Goal: Information Seeking & Learning: Learn about a topic

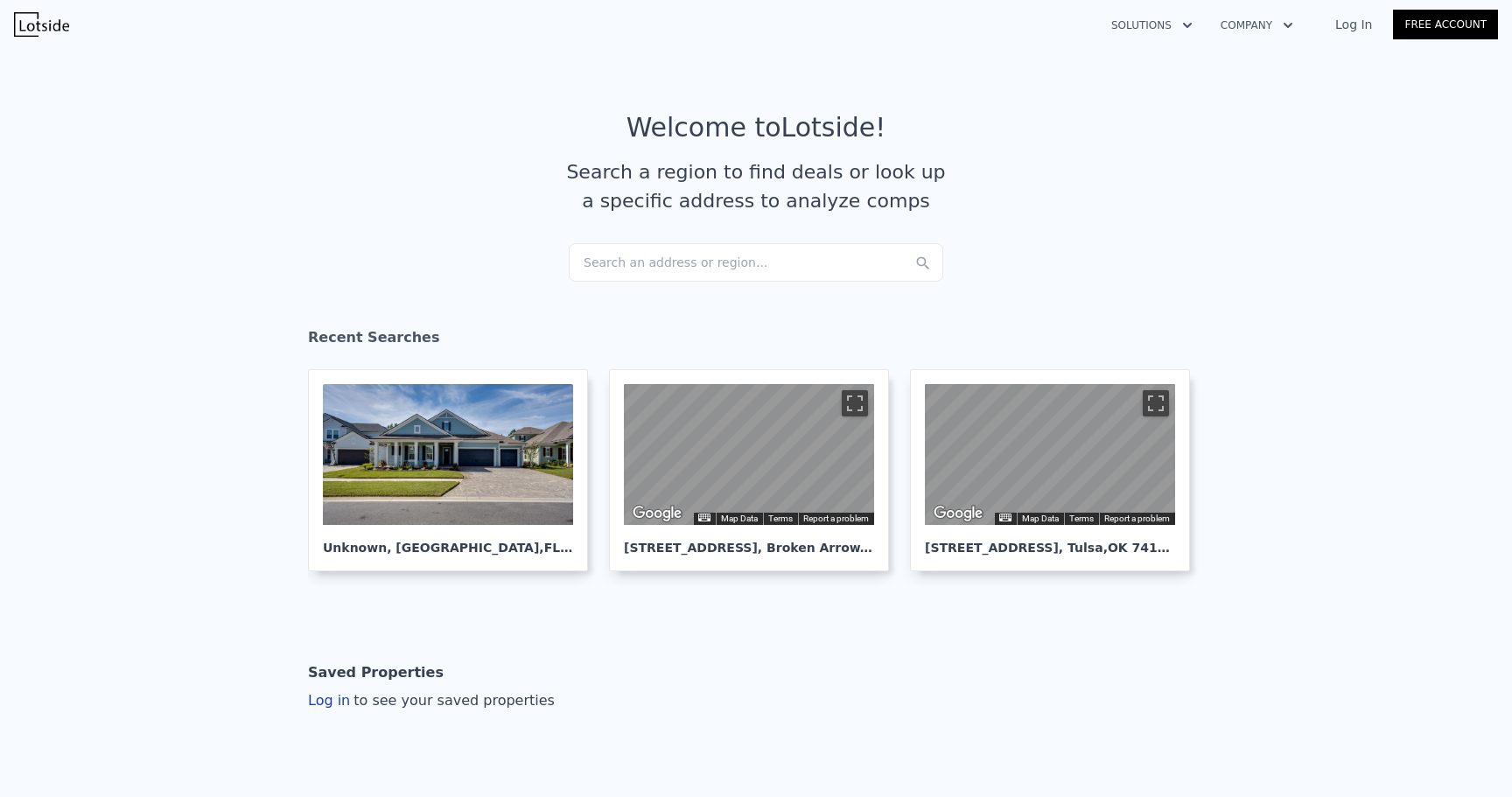
click at [630, 263] on div "Search an address or region..." at bounding box center [756, 262] width 375 height 39
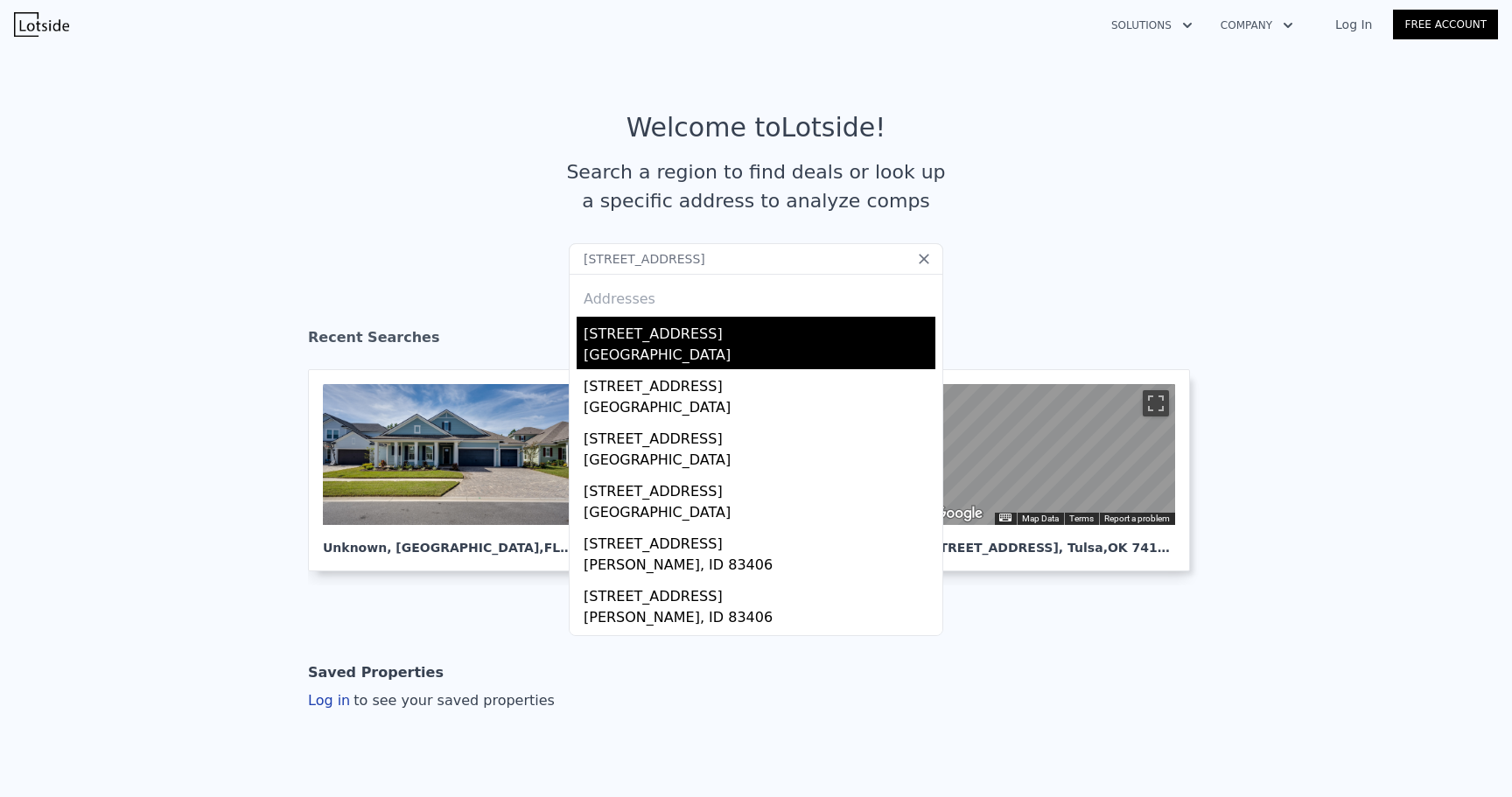
type input "3506 TENNIS COURT DR"
click at [608, 334] on div "[STREET_ADDRESS]" at bounding box center [759, 330] width 351 height 28
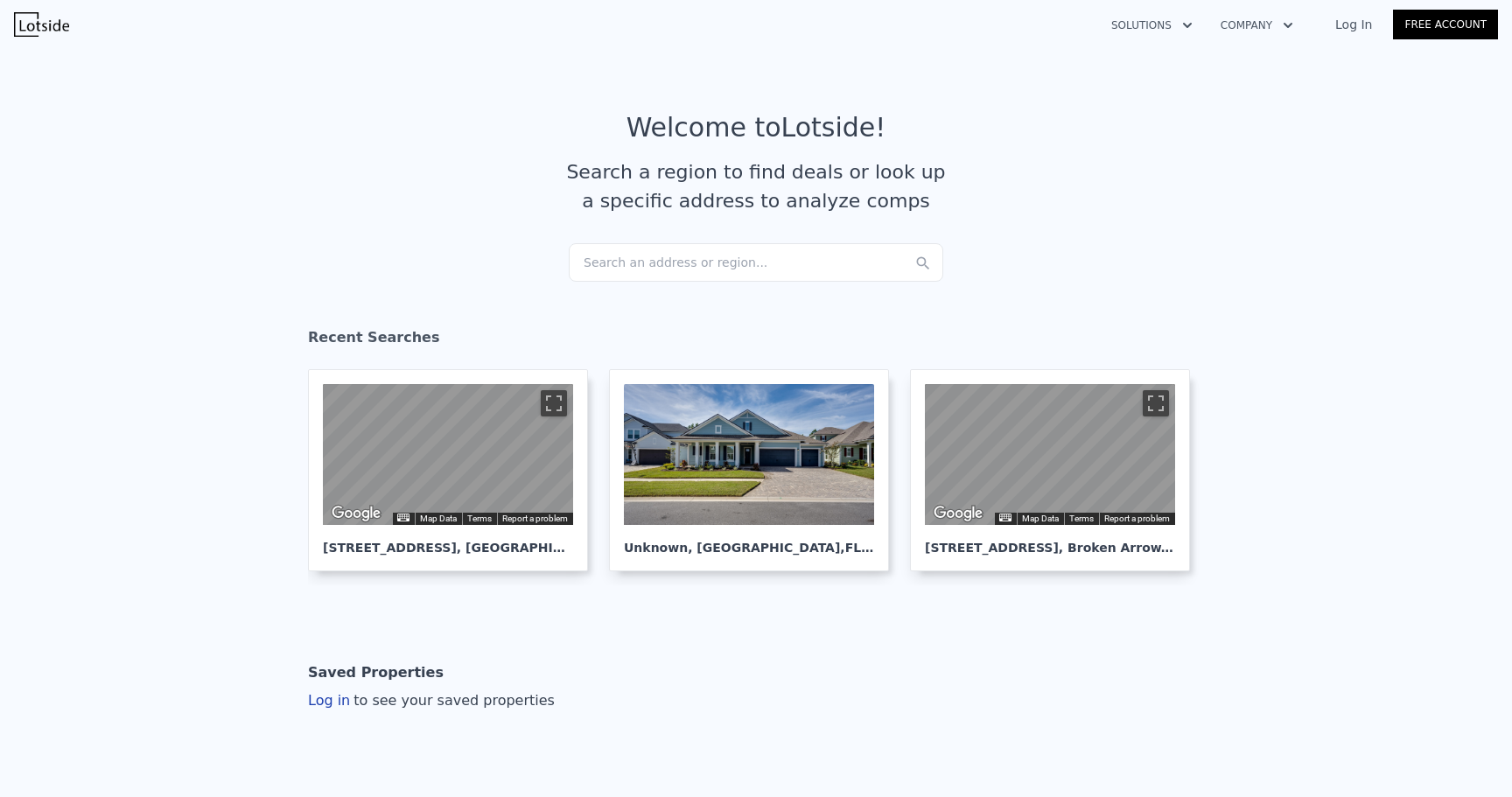
click at [641, 277] on div "Search an address or region..." at bounding box center [756, 262] width 375 height 39
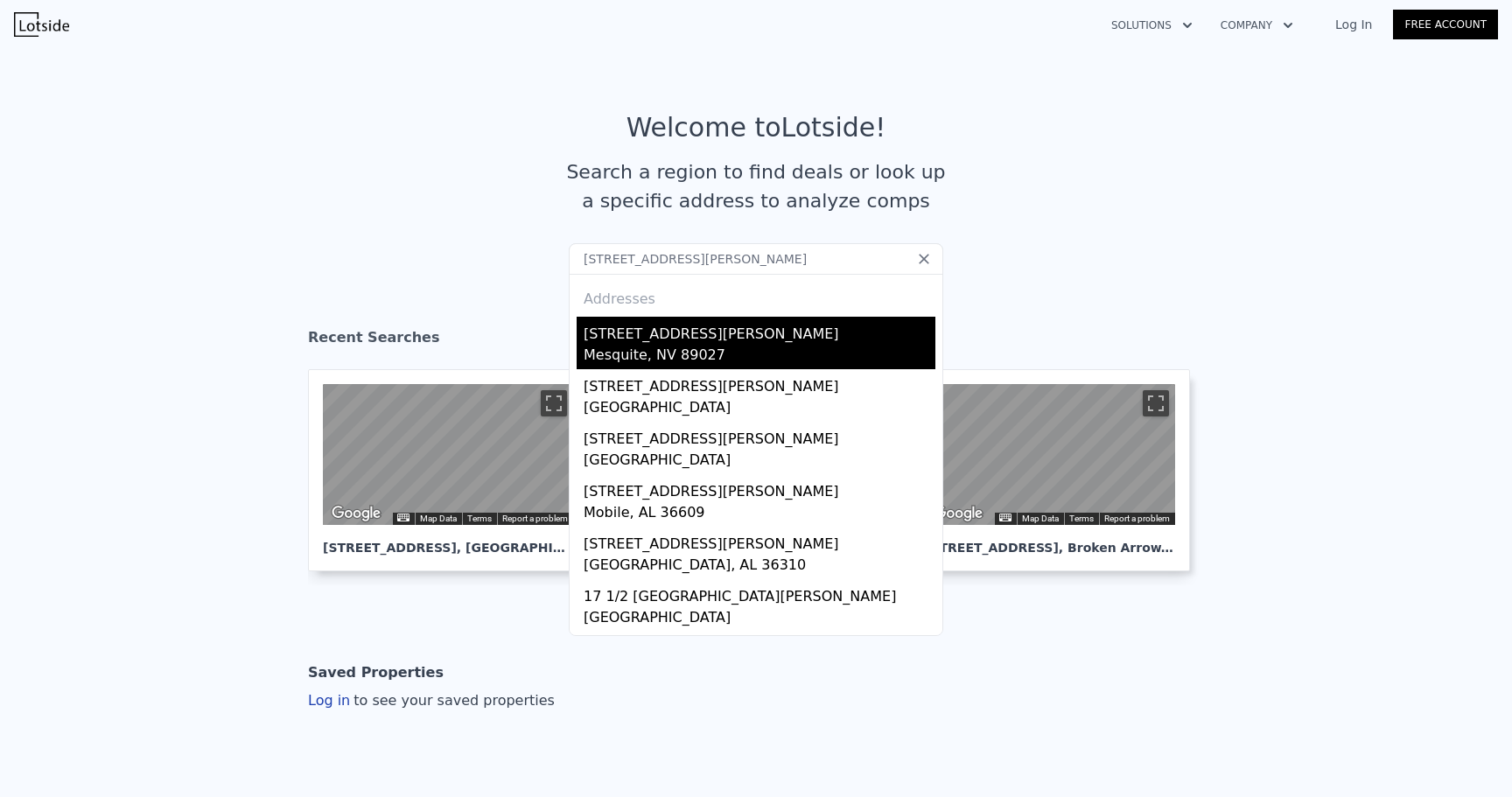
type input "[STREET_ADDRESS][PERSON_NAME]"
click at [647, 342] on div "[STREET_ADDRESS][PERSON_NAME]" at bounding box center [759, 330] width 351 height 28
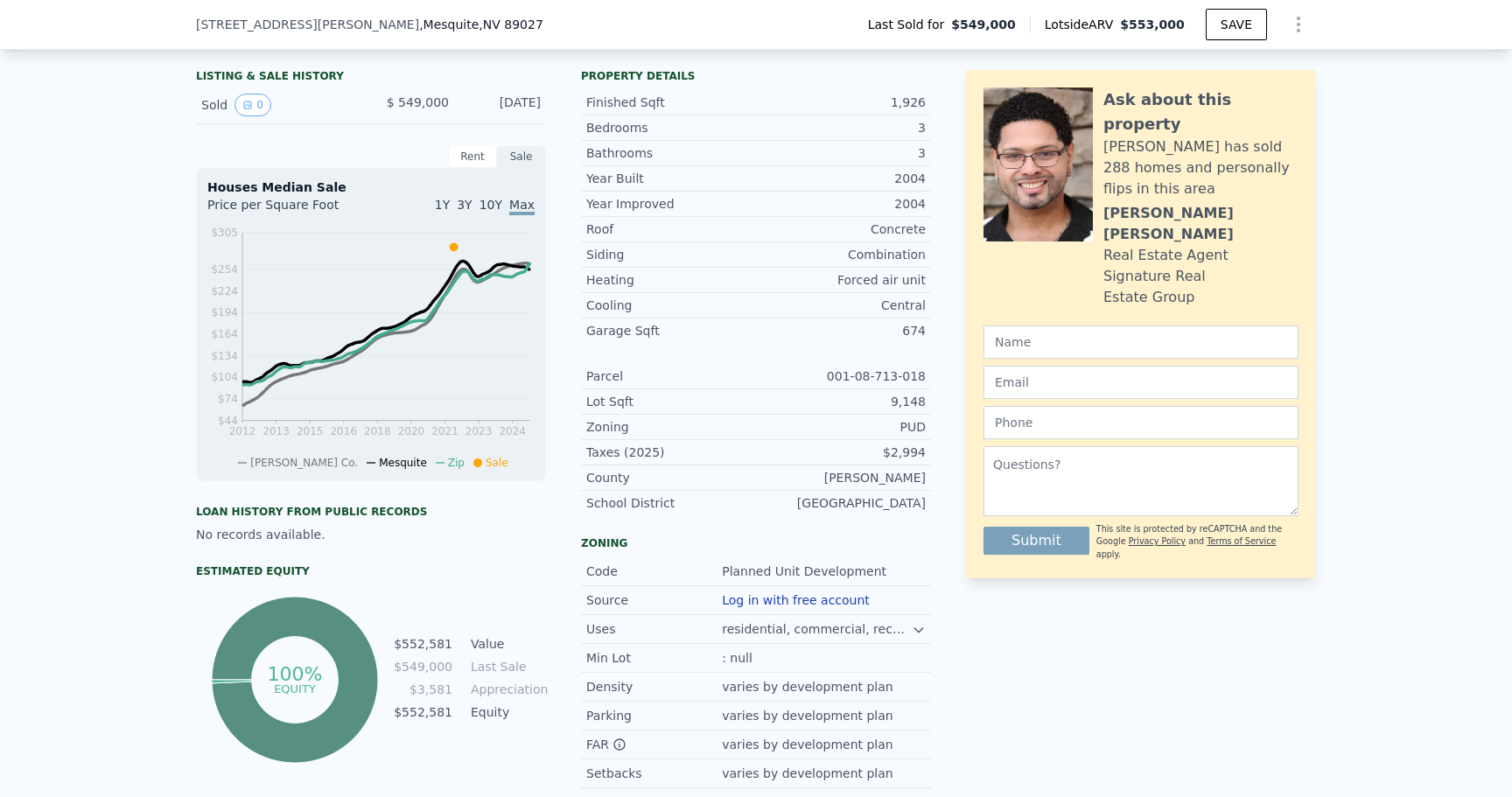
scroll to position [373, 0]
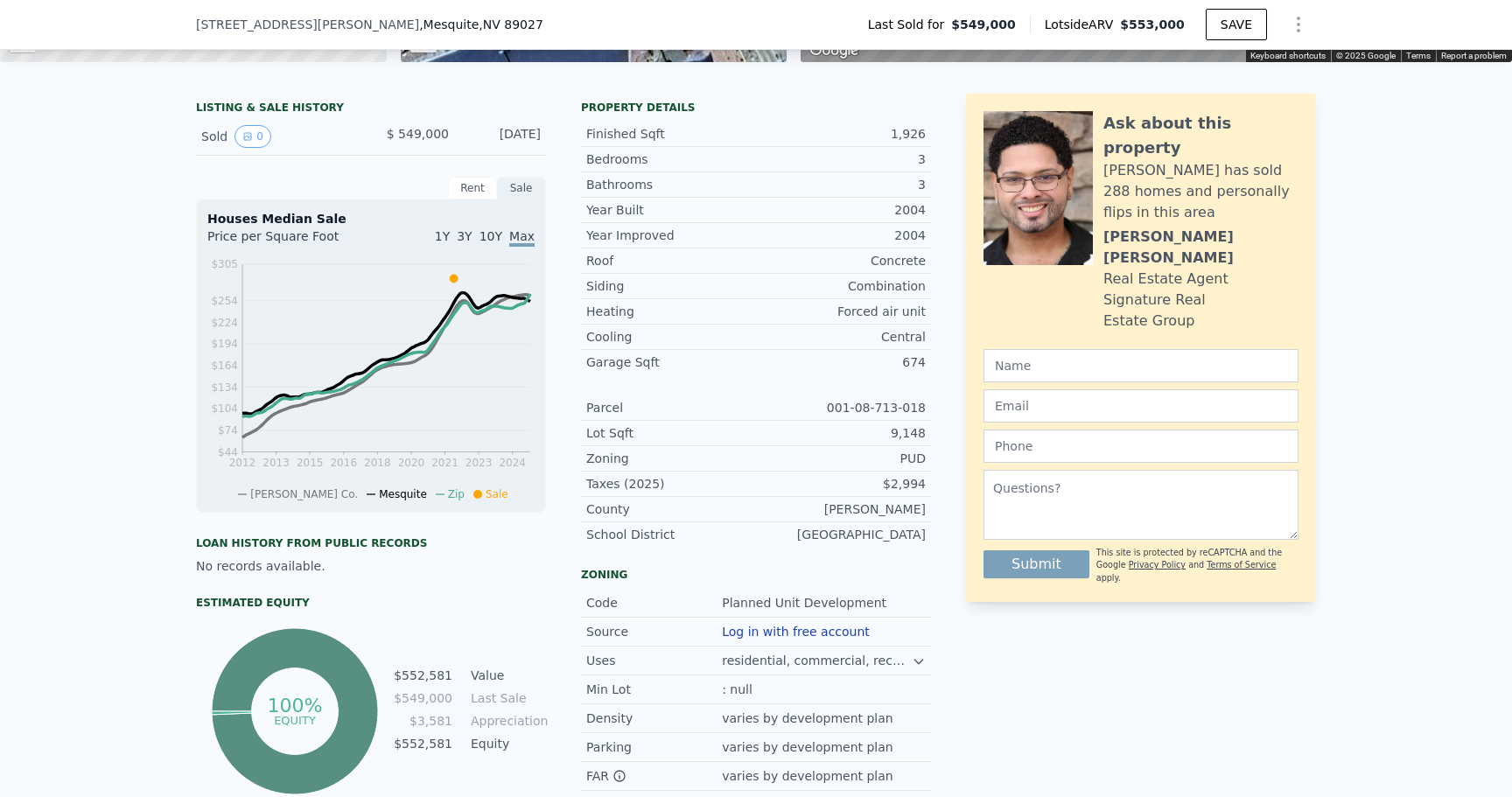
click at [528, 186] on div "Sale" at bounding box center [521, 187] width 49 height 22
click at [474, 188] on div "Rent" at bounding box center [472, 187] width 49 height 22
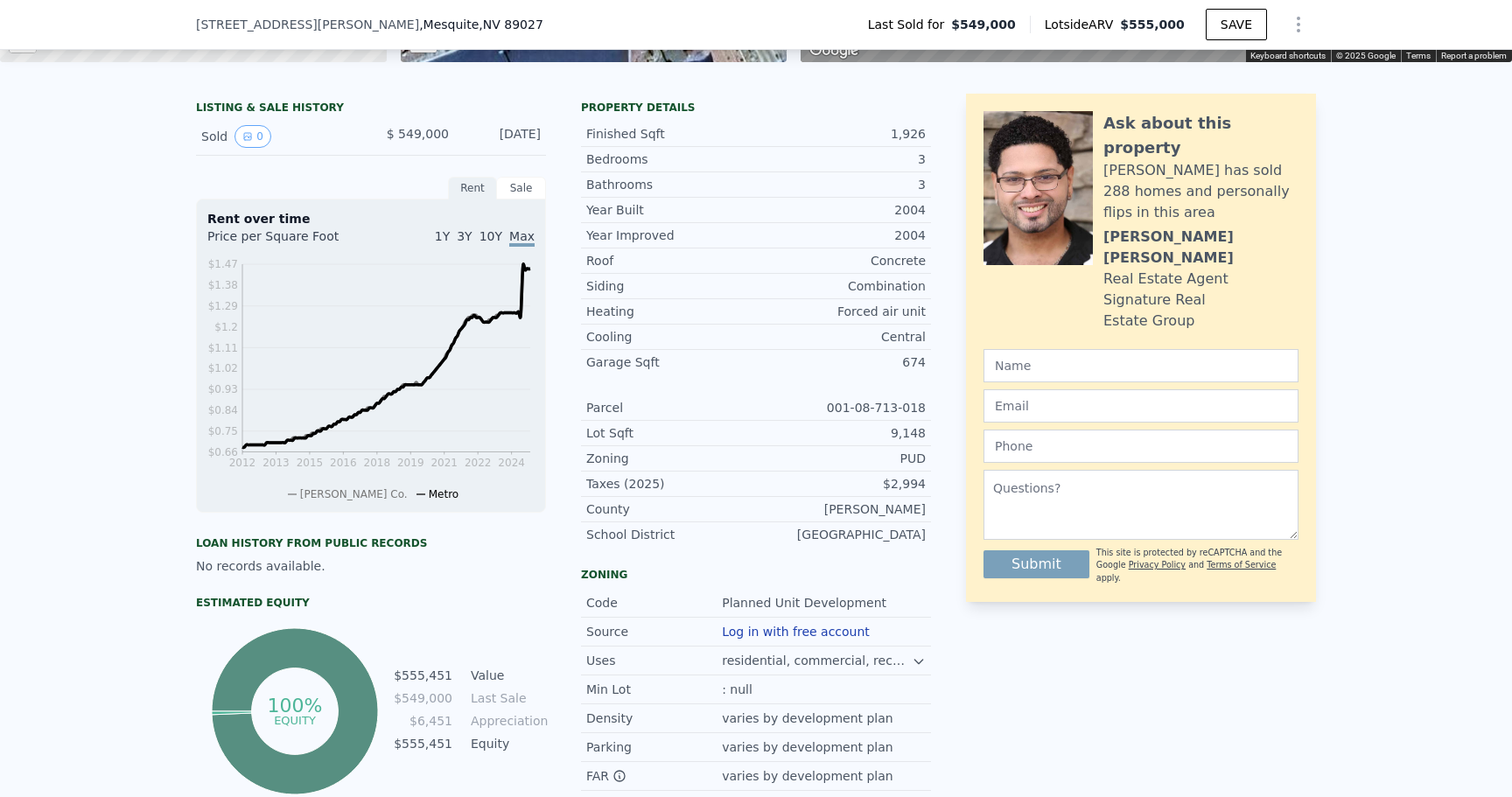
type input "$ 555,000"
type input "-$ 57,443"
